Goal: Task Accomplishment & Management: Use online tool/utility

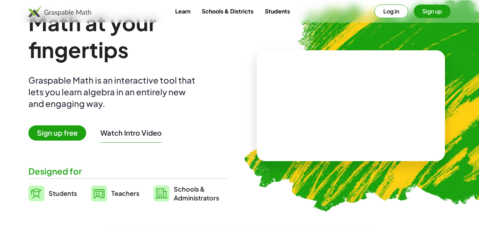
scroll to position [13, 0]
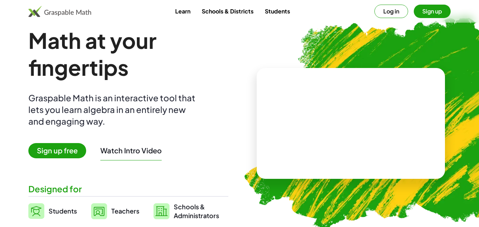
click at [51, 154] on span "Sign up free" at bounding box center [57, 150] width 58 height 15
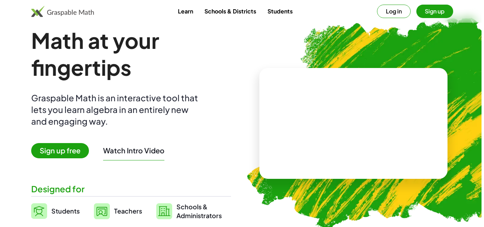
scroll to position [0, 0]
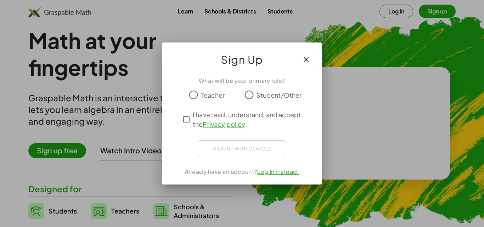
click at [188, 83] on div "What will be your primary role?" at bounding box center [242, 81] width 143 height 9
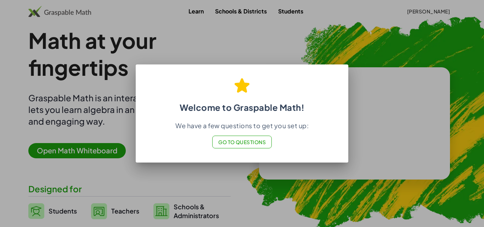
click at [236, 144] on span "Go to Questions" at bounding box center [242, 142] width 48 height 6
click at [304, 57] on div at bounding box center [242, 113] width 484 height 227
click at [230, 189] on div at bounding box center [242, 113] width 484 height 227
click at [234, 145] on span "Go to Questions" at bounding box center [242, 142] width 48 height 6
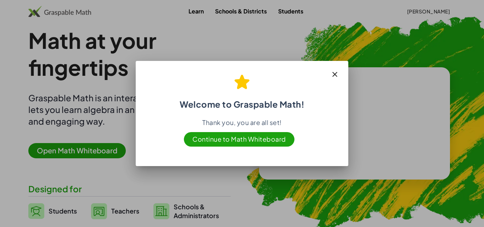
click at [265, 143] on span "Continue to Math Whiteboard" at bounding box center [239, 139] width 111 height 15
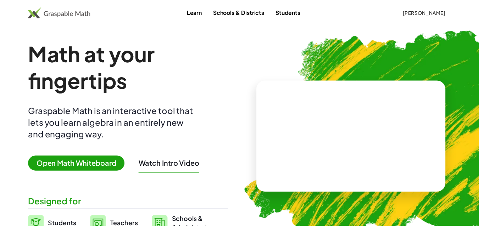
scroll to position [13, 0]
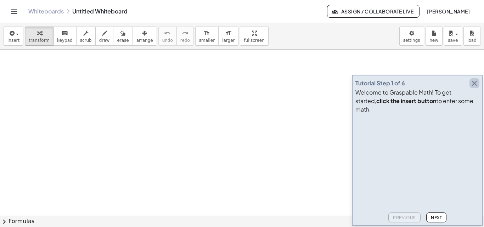
click at [475, 88] on icon "button" at bounding box center [474, 83] width 9 height 9
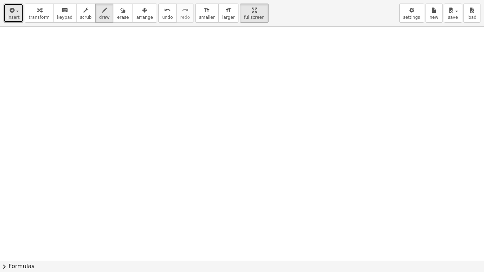
click at [17, 21] on button "insert" at bounding box center [14, 13] width 20 height 19
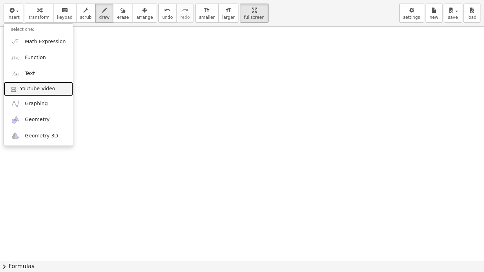
click at [48, 91] on span "Youtube Video" at bounding box center [37, 88] width 35 height 7
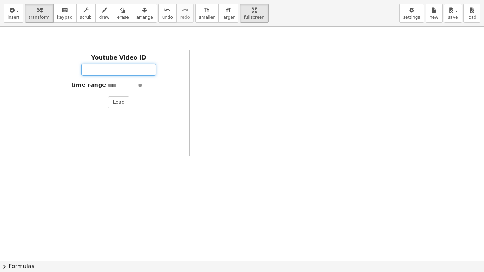
click at [97, 71] on input "Youtube Video ID" at bounding box center [119, 70] width 74 height 12
click at [114, 101] on button "Load" at bounding box center [118, 102] width 21 height 12
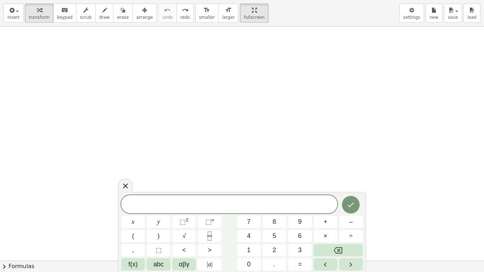
click at [418, 26] on div "insert select one: Math Expression Function Text Youtube Video Graphing Geometr…" at bounding box center [242, 13] width 484 height 27
click at [419, 26] on div "insert select one: Math Expression Function Text Youtube Video Graphing Geometr…" at bounding box center [242, 13] width 484 height 27
click at [186, 227] on span "αβγ" at bounding box center [184, 265] width 11 height 10
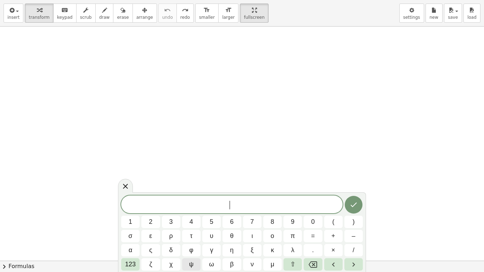
click at [186, 227] on button "ψ" at bounding box center [191, 264] width 18 height 12
click at [187, 227] on button "ψ" at bounding box center [191, 264] width 18 height 12
click at [208, 227] on button "ω" at bounding box center [211, 264] width 18 height 12
click at [213, 227] on button "γ" at bounding box center [211, 250] width 18 height 12
click at [353, 198] on button "Done" at bounding box center [354, 205] width 18 height 18
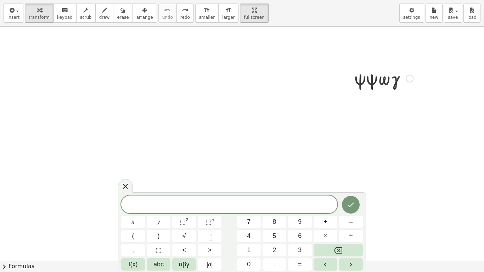
click at [128, 187] on icon at bounding box center [125, 186] width 9 height 9
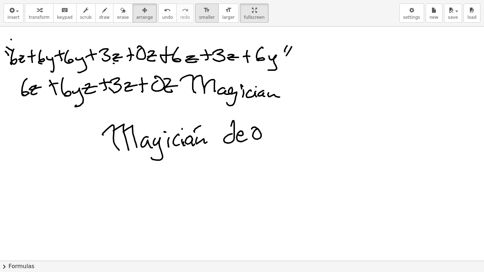
scroll to position [7, 0]
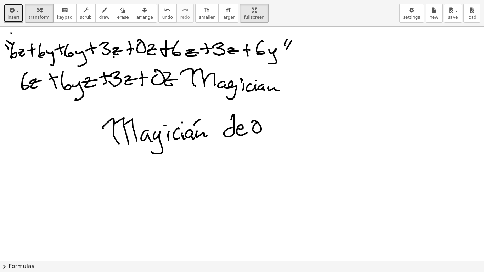
click at [14, 18] on span "insert" at bounding box center [13, 17] width 12 height 5
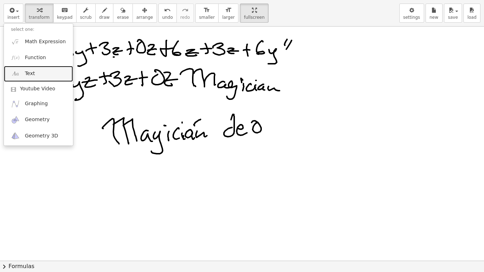
click at [40, 67] on link "Text" at bounding box center [38, 74] width 69 height 16
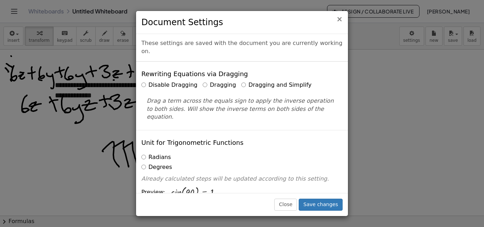
click at [339, 22] on span "×" at bounding box center [339, 19] width 6 height 9
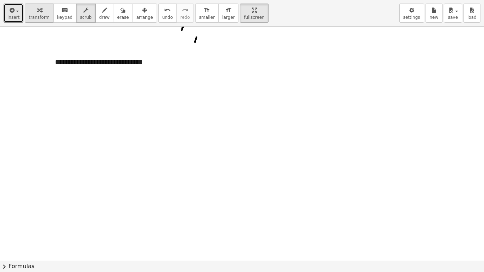
click at [17, 11] on span "button" at bounding box center [17, 11] width 3 height 1
click at [16, 12] on span "button" at bounding box center [17, 11] width 3 height 1
click at [10, 12] on icon "button" at bounding box center [11, 10] width 6 height 9
click at [10, 11] on icon "button" at bounding box center [11, 10] width 6 height 9
click at [12, 11] on icon "button" at bounding box center [11, 10] width 6 height 9
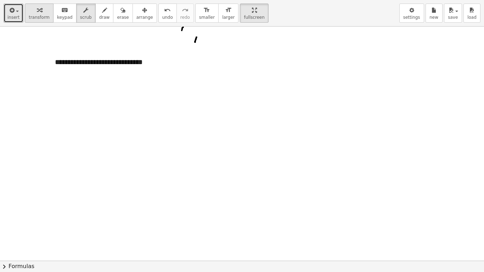
click at [13, 11] on icon "button" at bounding box center [11, 10] width 6 height 9
click at [16, 11] on span "button" at bounding box center [17, 11] width 3 height 1
click at [17, 12] on span "button" at bounding box center [17, 11] width 3 height 1
click at [17, 13] on div "button" at bounding box center [13, 10] width 12 height 9
click at [18, 16] on button "insert" at bounding box center [14, 13] width 20 height 19
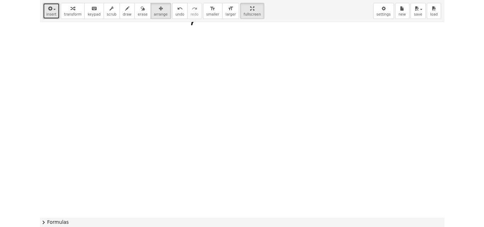
scroll to position [9, 0]
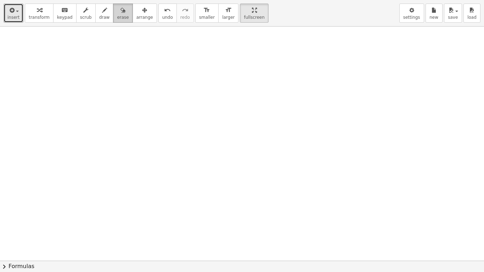
click at [412, 9] on icon "button" at bounding box center [411, 10] width 5 height 9
click at [458, 16] on button "save" at bounding box center [453, 13] width 18 height 19
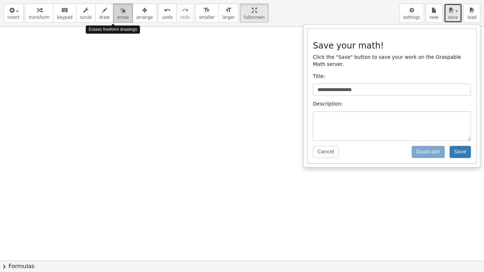
click at [113, 15] on button "erase" at bounding box center [122, 13] width 19 height 19
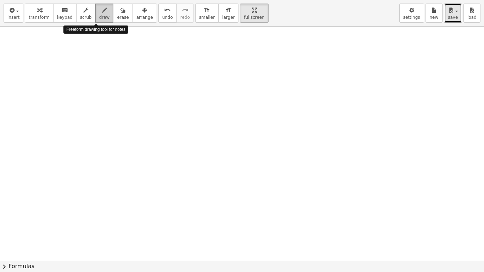
click at [96, 5] on button "draw" at bounding box center [104, 13] width 18 height 19
drag, startPoint x: 96, startPoint y: 5, endPoint x: 78, endPoint y: 50, distance: 48.2
click at [78, 50] on div at bounding box center [242, 251] width 484 height 469
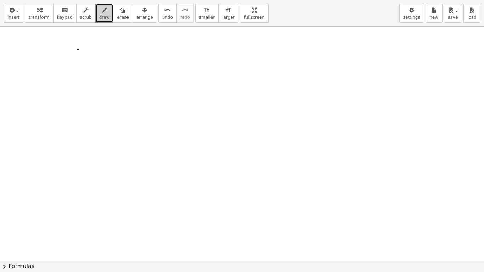
drag, startPoint x: 235, startPoint y: 14, endPoint x: 235, endPoint y: -17, distance: 30.8
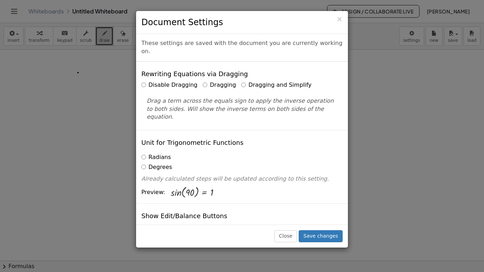
click at [235, 0] on html "**********" at bounding box center [242, 136] width 484 height 272
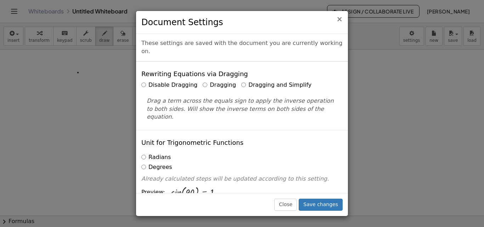
click at [341, 23] on span "×" at bounding box center [339, 19] width 6 height 9
